Goal: Navigation & Orientation: Understand site structure

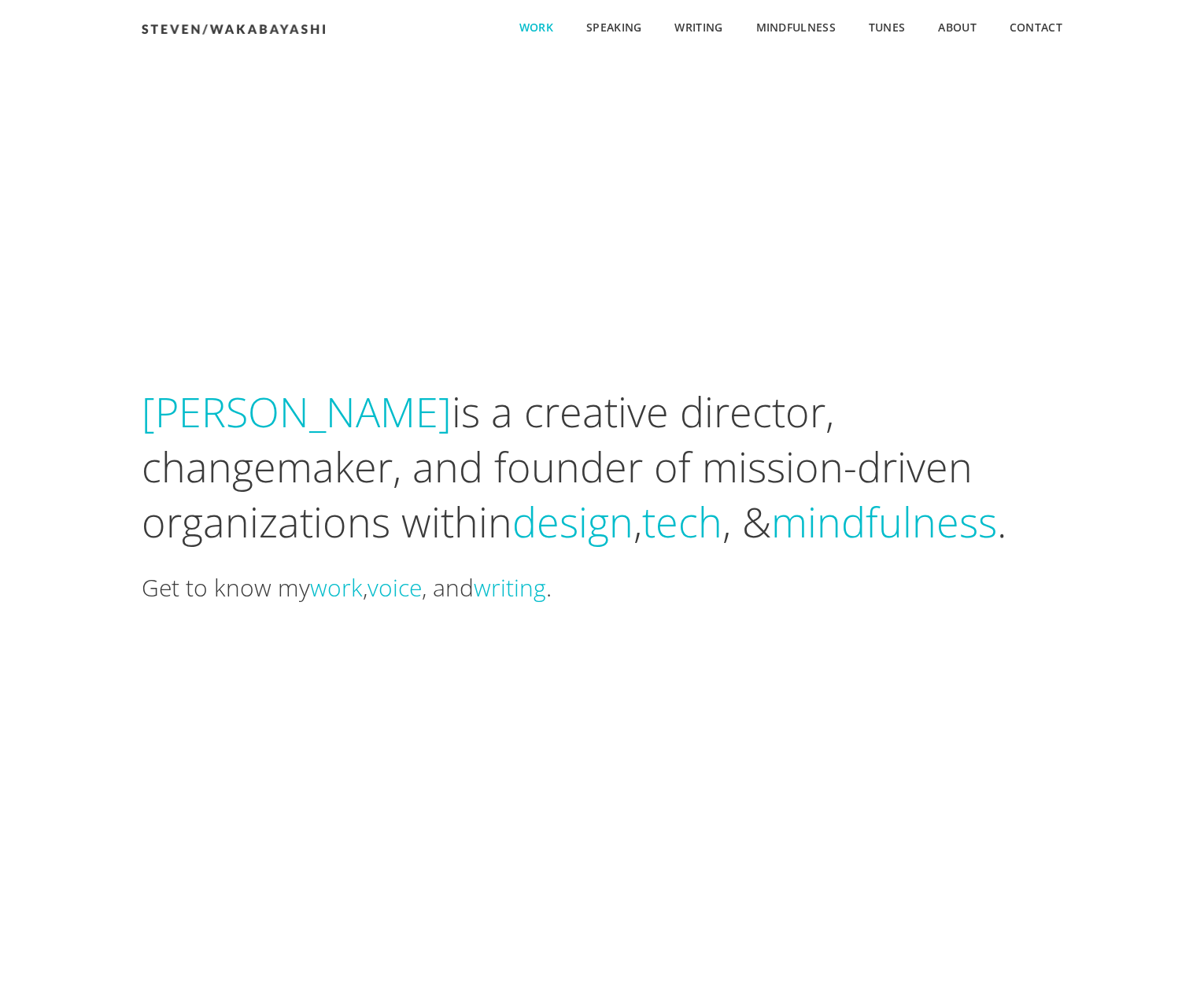
click at [524, 25] on span "Work" at bounding box center [537, 28] width 34 height 17
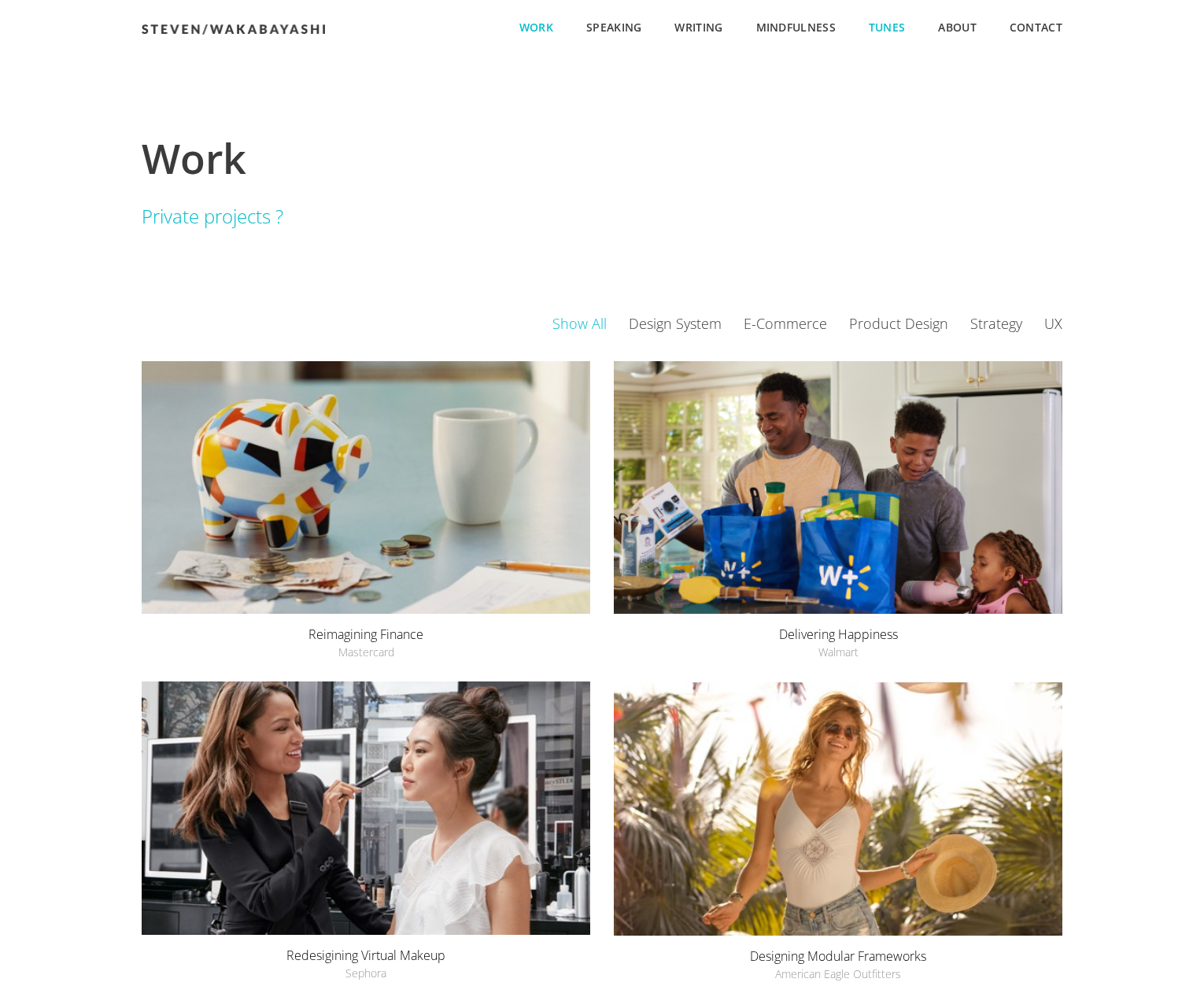
click at [884, 29] on span "Tunes" at bounding box center [886, 28] width 37 height 17
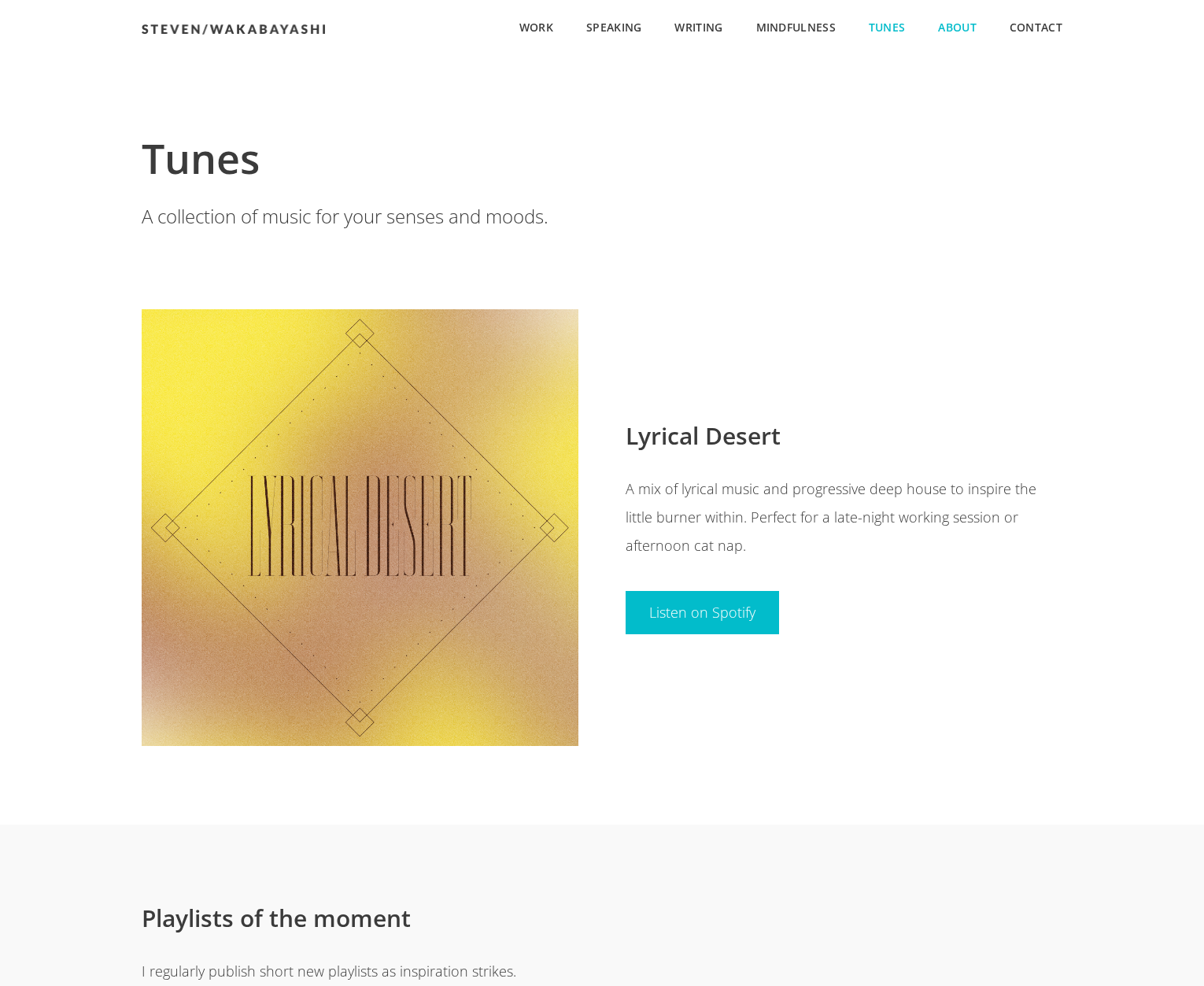
click at [960, 24] on span "About" at bounding box center [956, 28] width 39 height 17
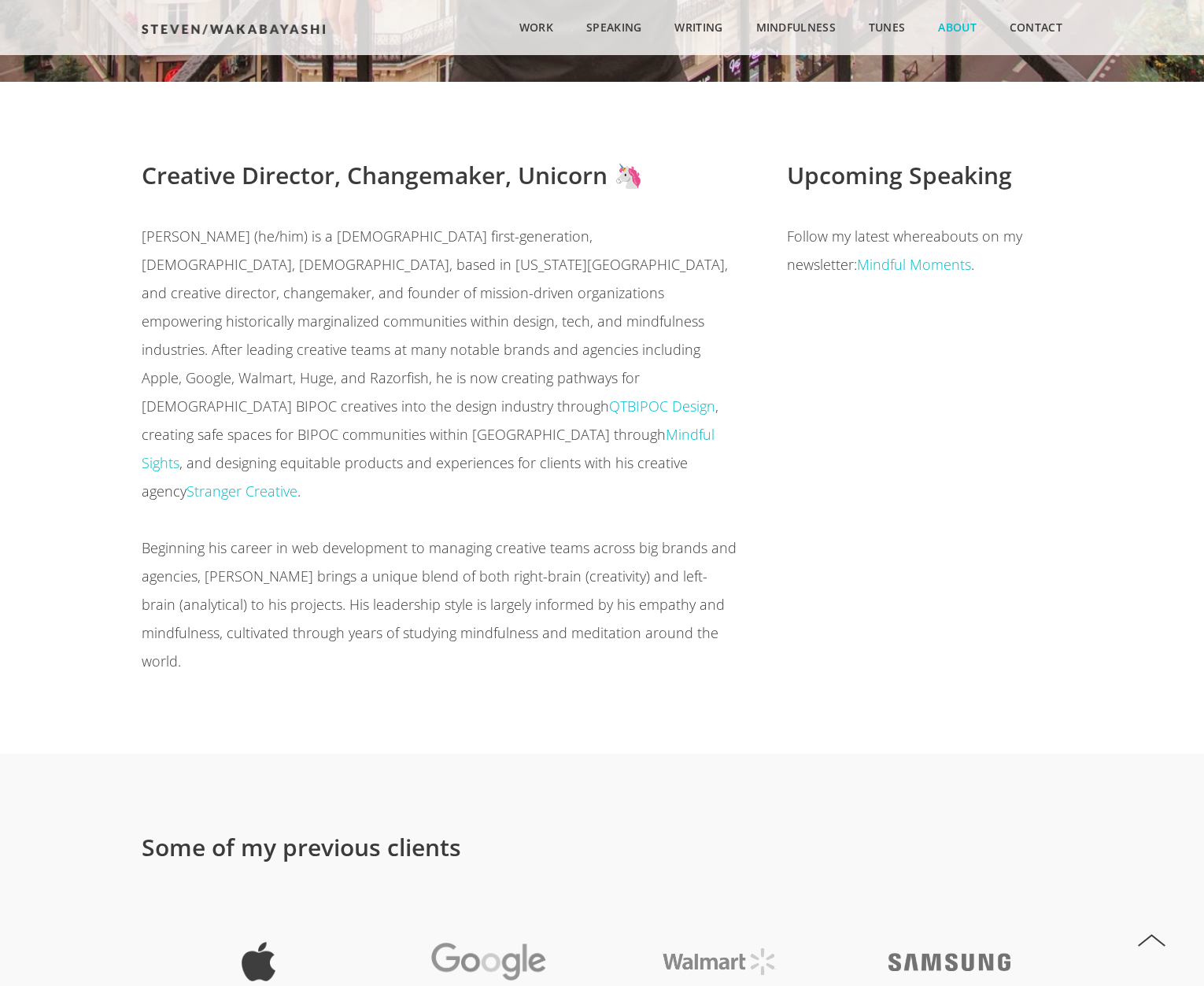
scroll to position [907, 0]
